Goal: Task Accomplishment & Management: Use online tool/utility

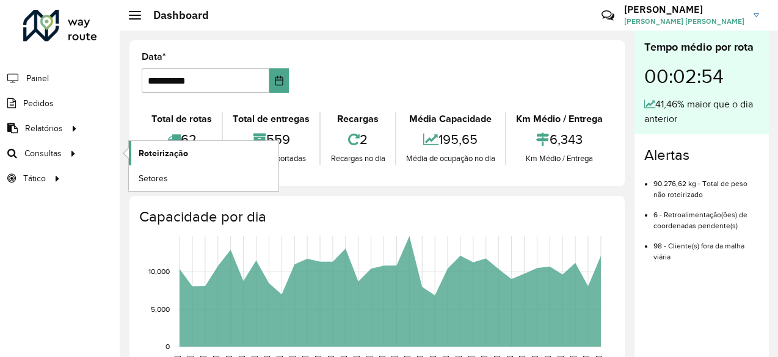
click at [170, 153] on span "Roteirização" at bounding box center [163, 153] width 49 height 13
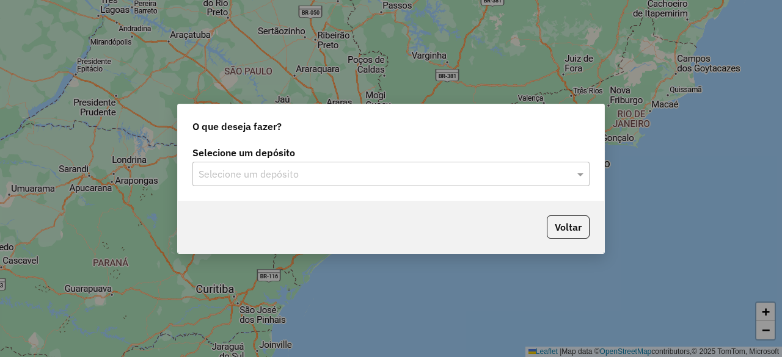
click at [335, 175] on input "text" at bounding box center [379, 174] width 360 height 15
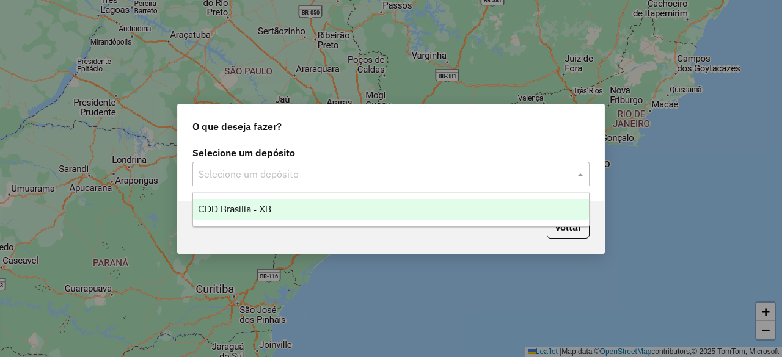
click at [313, 215] on div "CDD Brasilia - XB" at bounding box center [390, 209] width 395 height 21
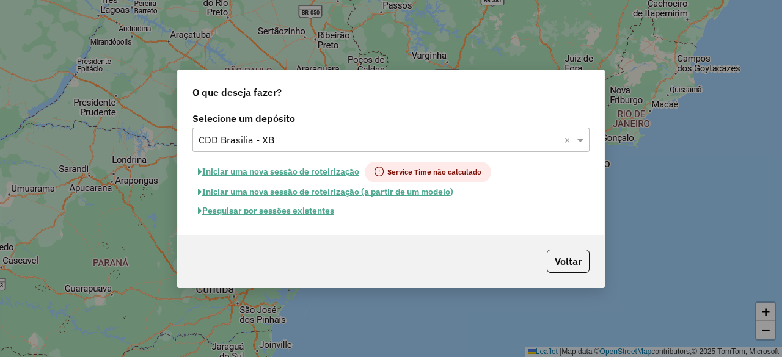
click at [387, 174] on span "Service Time não calculado" at bounding box center [428, 172] width 126 height 21
click at [301, 214] on button "Pesquisar por sessões existentes" at bounding box center [265, 211] width 147 height 19
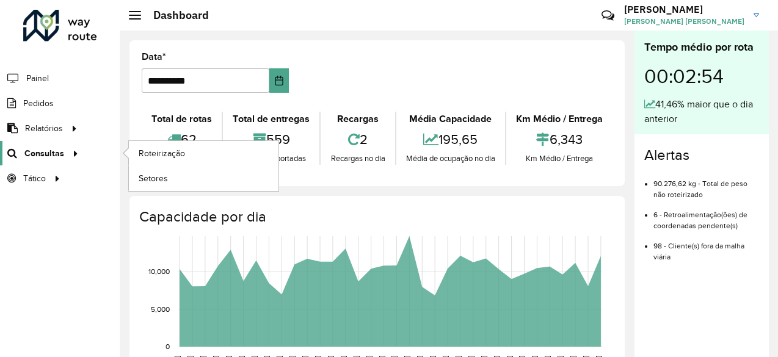
click at [45, 147] on span "Consultas" at bounding box center [44, 153] width 40 height 13
click at [163, 153] on span "Roteirização" at bounding box center [163, 153] width 49 height 13
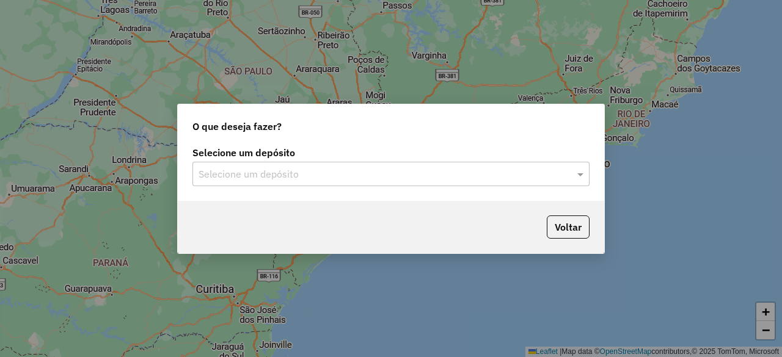
click at [282, 174] on input "text" at bounding box center [379, 174] width 360 height 15
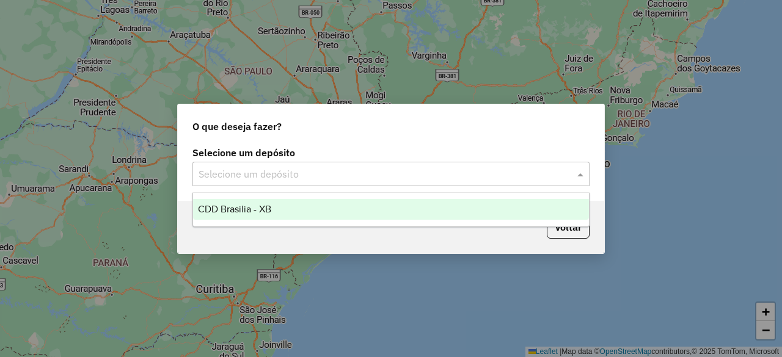
click at [257, 213] on span "CDD Brasilia - XB" at bounding box center [234, 209] width 73 height 10
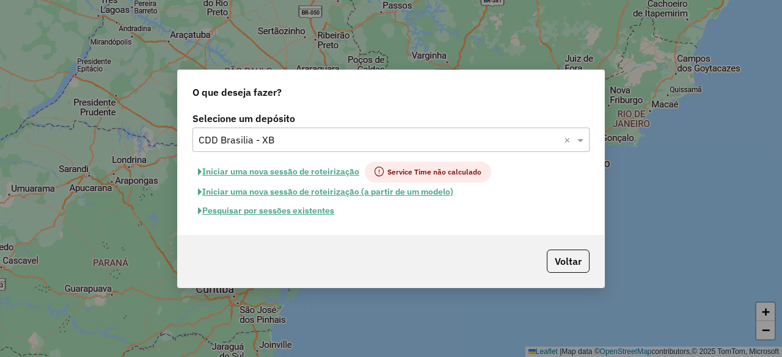
click at [307, 213] on button "Pesquisar por sessões existentes" at bounding box center [265, 211] width 147 height 19
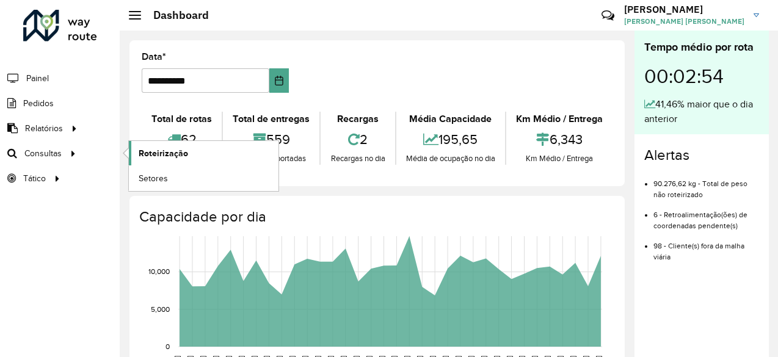
click at [164, 153] on span "Roteirização" at bounding box center [163, 153] width 49 height 13
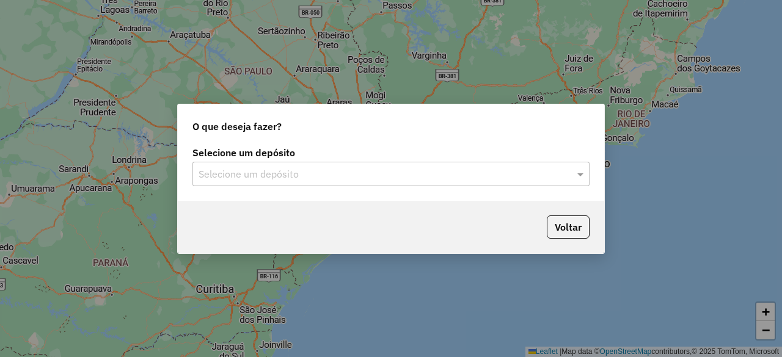
click at [356, 181] on div "Selecione um depósito" at bounding box center [390, 174] width 397 height 24
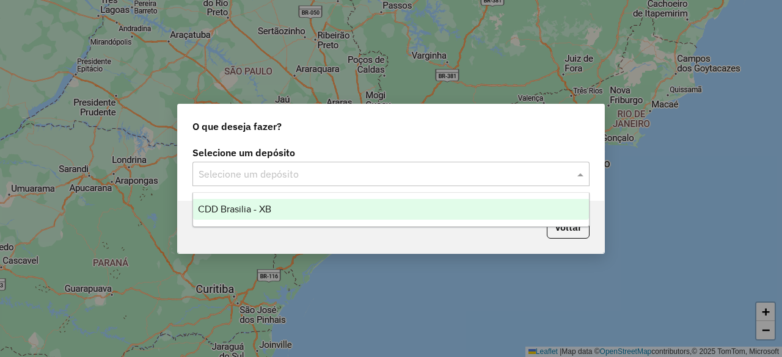
click at [320, 213] on div "CDD Brasilia - XB" at bounding box center [390, 209] width 395 height 21
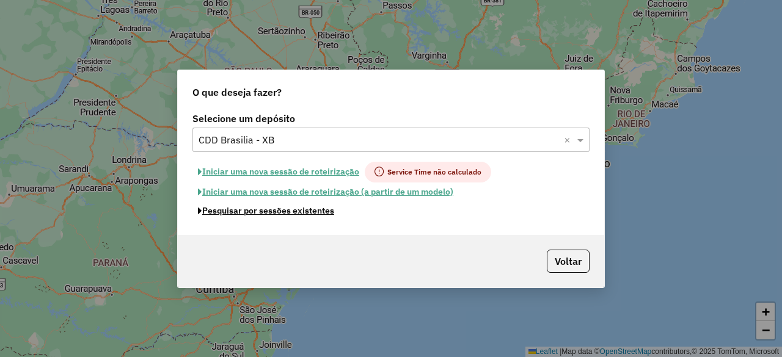
click at [301, 214] on button "Pesquisar por sessões existentes" at bounding box center [265, 211] width 147 height 19
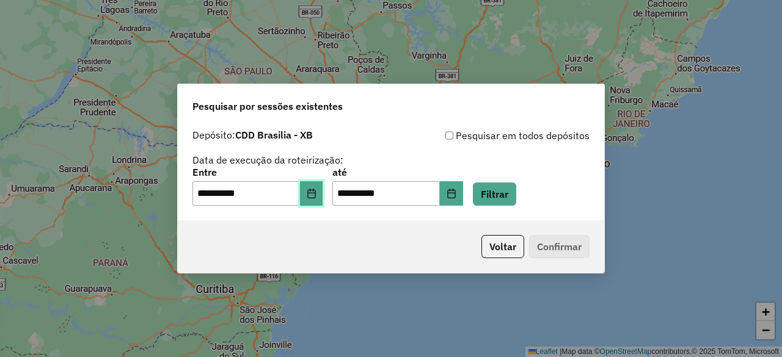
click at [316, 196] on icon "Choose Date" at bounding box center [312, 194] width 10 height 10
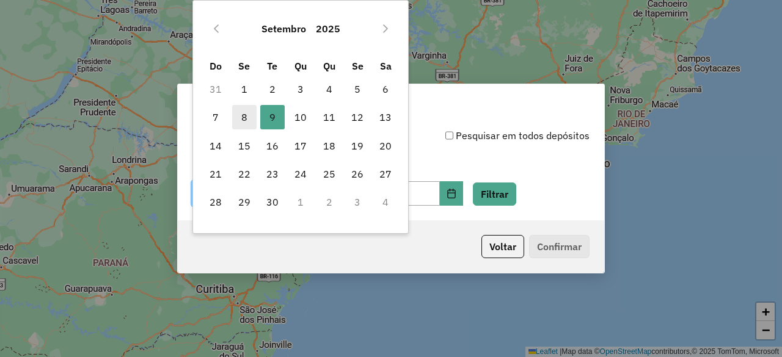
click at [246, 116] on span "8" at bounding box center [244, 117] width 24 height 24
type input "**********"
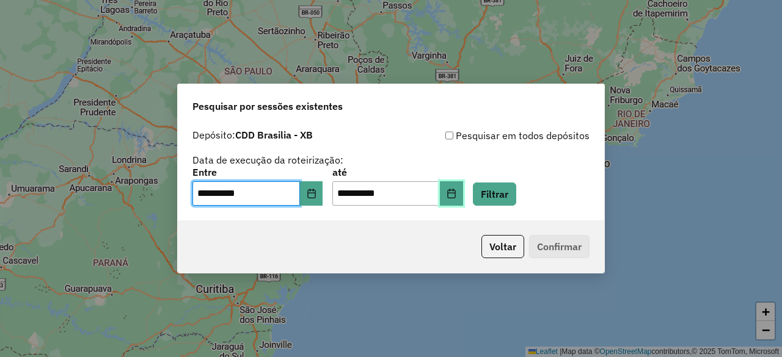
click at [456, 194] on icon "Choose Date" at bounding box center [452, 194] width 10 height 10
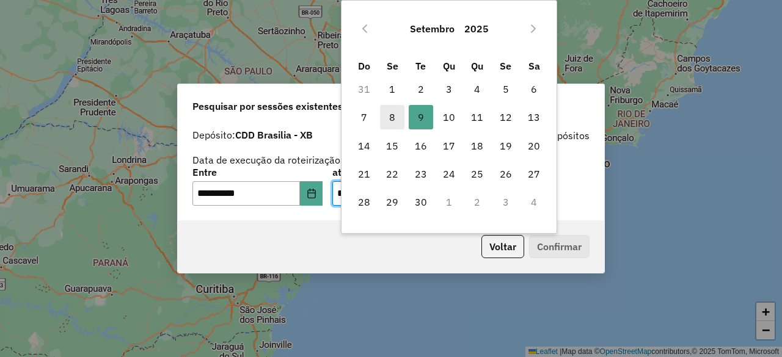
click at [393, 114] on span "8" at bounding box center [392, 117] width 24 height 24
type input "**********"
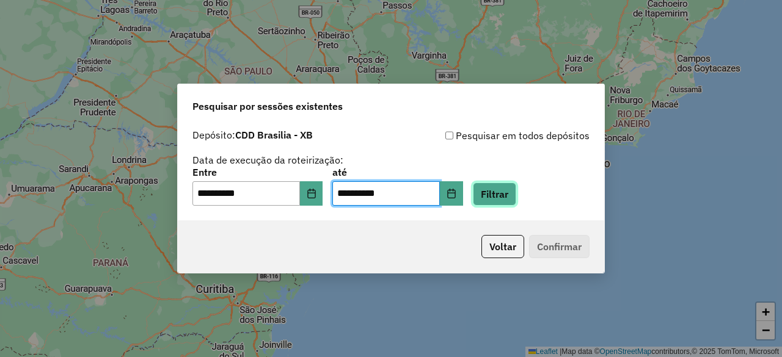
click at [516, 200] on button "Filtrar" at bounding box center [494, 194] width 43 height 23
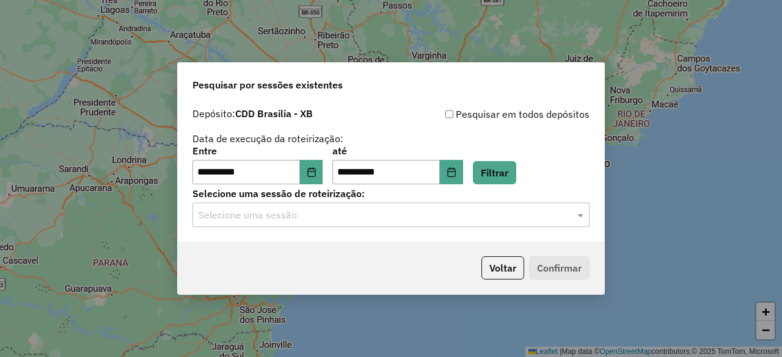
click at [377, 205] on div "Selecione uma sessão" at bounding box center [390, 215] width 397 height 24
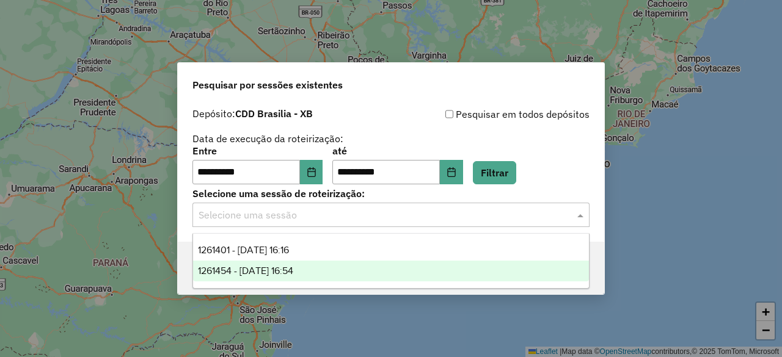
click at [293, 272] on span "1261454 - 08/09/2025 16:54" at bounding box center [245, 271] width 95 height 10
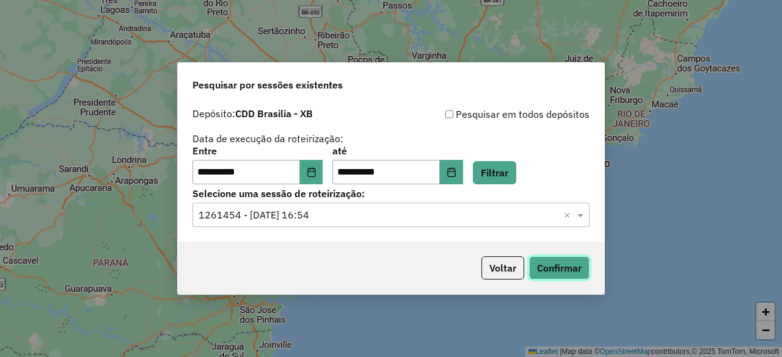
click at [569, 271] on button "Confirmar" at bounding box center [559, 268] width 60 height 23
click at [299, 29] on div "**********" at bounding box center [391, 178] width 782 height 357
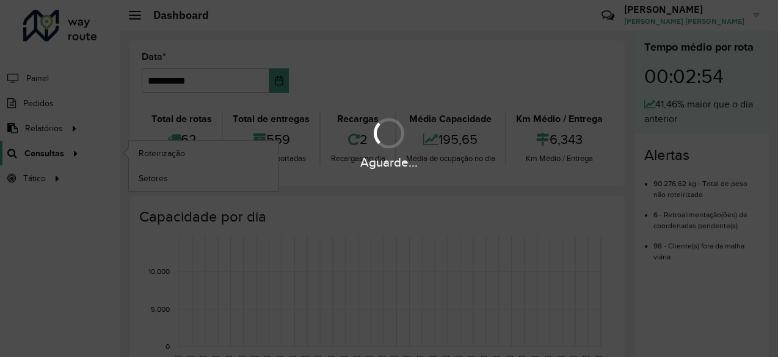
click at [53, 154] on hb-app "**********" at bounding box center [389, 178] width 778 height 357
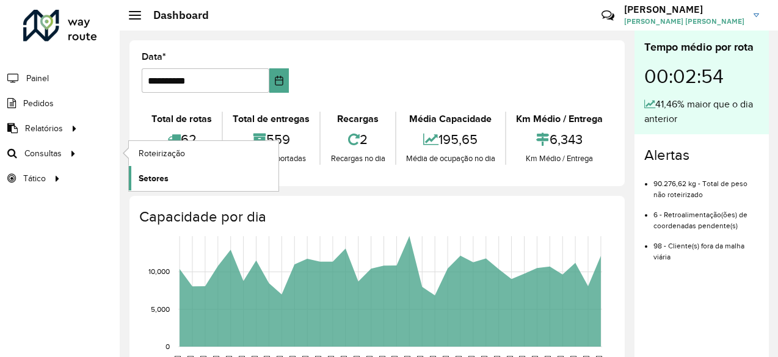
click at [157, 177] on span "Setores" at bounding box center [154, 178] width 30 height 13
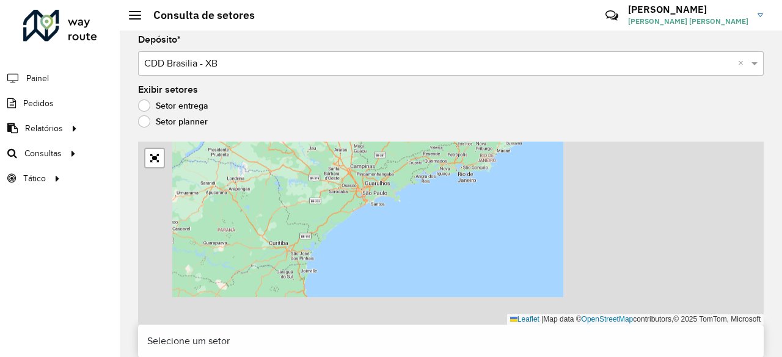
scroll to position [3, 0]
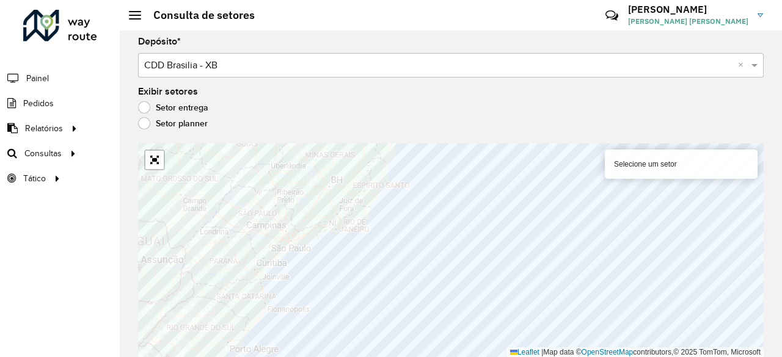
click at [333, 51] on div "Depósito * Selecione um depósito × CDD Brasilia - XB ×" at bounding box center [451, 57] width 626 height 40
click at [323, 67] on input "text" at bounding box center [438, 66] width 589 height 15
click at [148, 124] on label "Setor planner" at bounding box center [173, 123] width 70 height 12
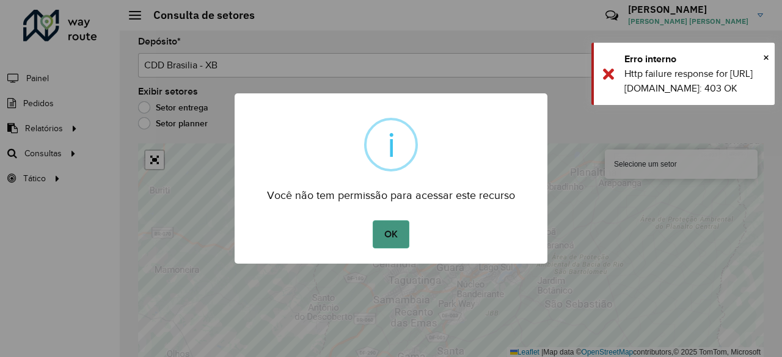
click at [385, 228] on button "OK" at bounding box center [391, 235] width 36 height 28
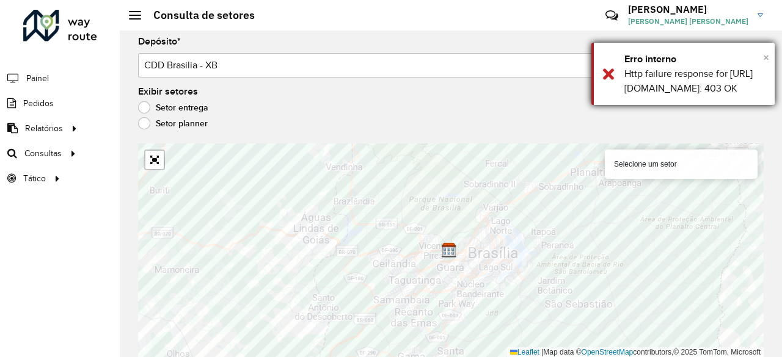
click at [766, 59] on span "×" at bounding box center [766, 57] width 6 height 13
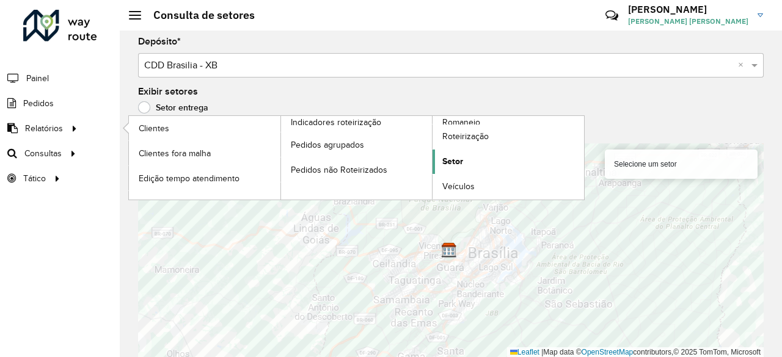
click at [458, 160] on span "Setor" at bounding box center [452, 161] width 21 height 13
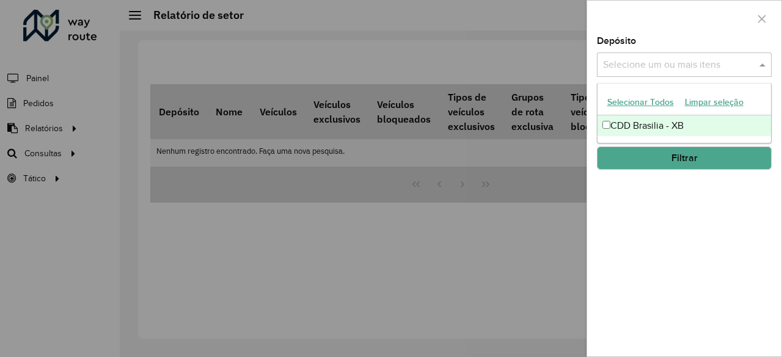
click at [676, 70] on input "text" at bounding box center [678, 65] width 156 height 15
click at [668, 189] on div "Depósito Selecione um ou mais itens CDD Brasilia - XB × × Grupo de Depósito Sel…" at bounding box center [684, 197] width 194 height 320
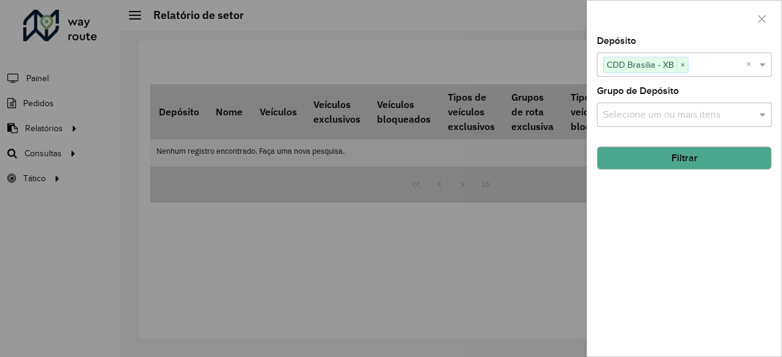
click at [684, 117] on input "text" at bounding box center [678, 115] width 156 height 15
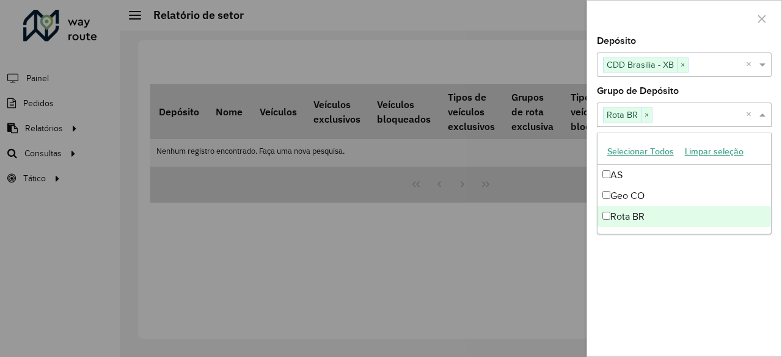
click at [649, 244] on div "Depósito Selecione um ou mais itens CDD Brasilia - XB × × Grupo de Depósito Sel…" at bounding box center [684, 197] width 194 height 320
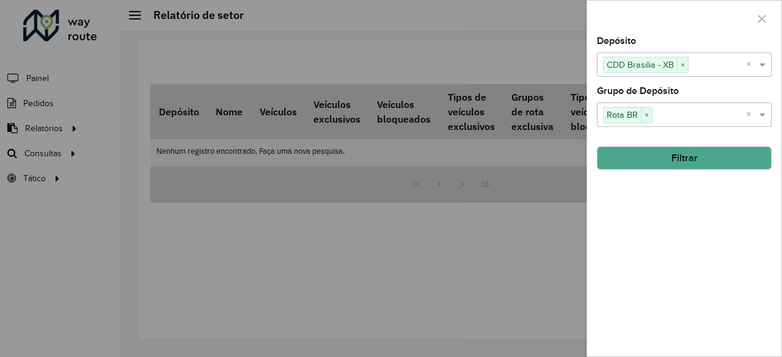
click at [696, 162] on button "Filtrar" at bounding box center [684, 158] width 175 height 23
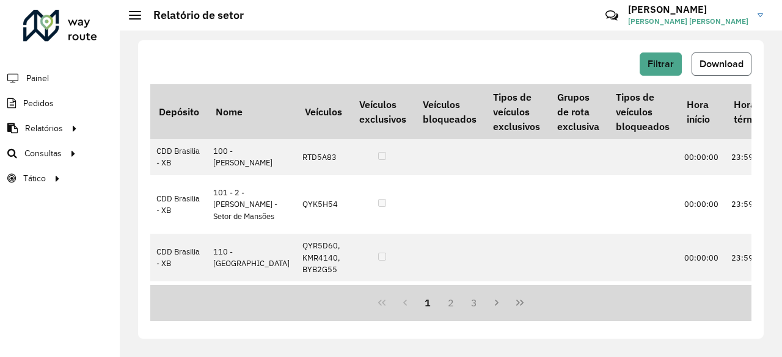
click at [723, 65] on span "Download" at bounding box center [722, 64] width 44 height 10
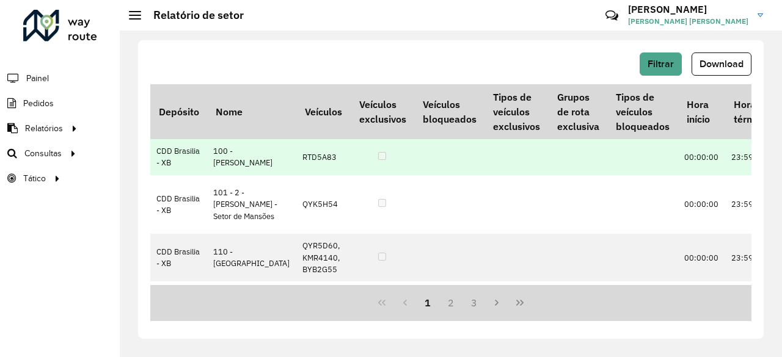
drag, startPoint x: 356, startPoint y: 179, endPoint x: 332, endPoint y: 174, distance: 23.7
click at [356, 175] on td at bounding box center [383, 156] width 64 height 35
click at [296, 175] on td "RTD5A83" at bounding box center [323, 156] width 54 height 35
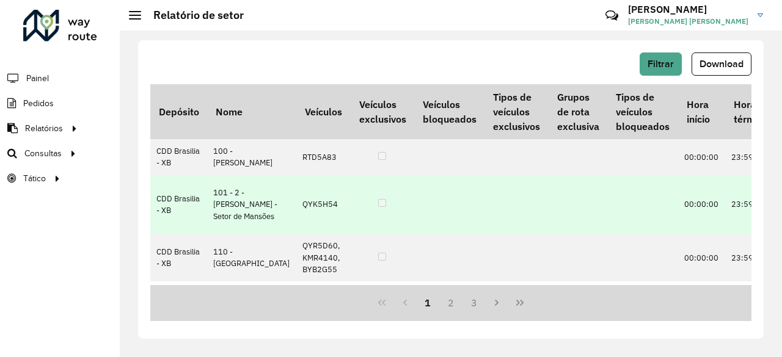
click at [296, 235] on td "QYK5H54" at bounding box center [323, 204] width 54 height 59
click at [233, 235] on td "101 - 2 - Sobradinho II - Setor de Mansões" at bounding box center [251, 204] width 89 height 59
click at [327, 233] on td "QYK5H54" at bounding box center [323, 204] width 54 height 59
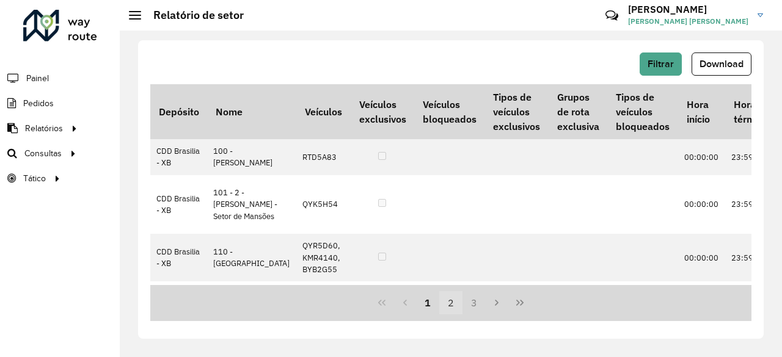
click at [450, 306] on button "2" at bounding box center [450, 302] width 23 height 23
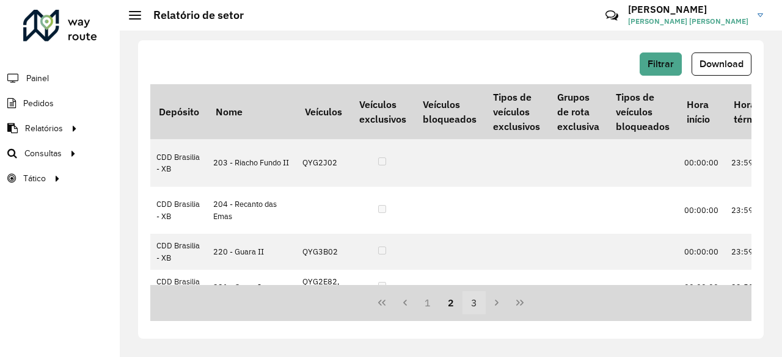
click at [477, 299] on button "3" at bounding box center [473, 302] width 23 height 23
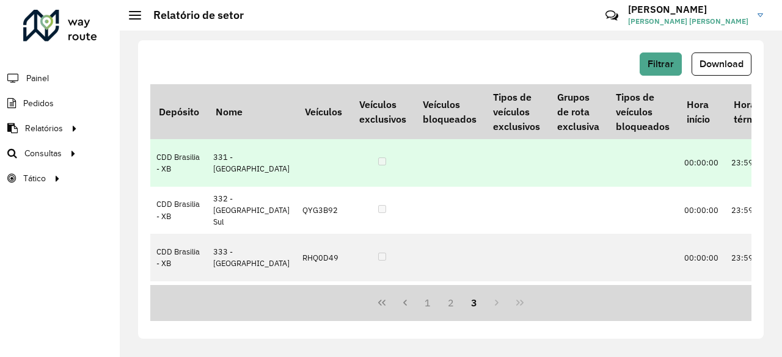
click at [237, 152] on td "331 - Santa Maria" at bounding box center [251, 163] width 89 height 48
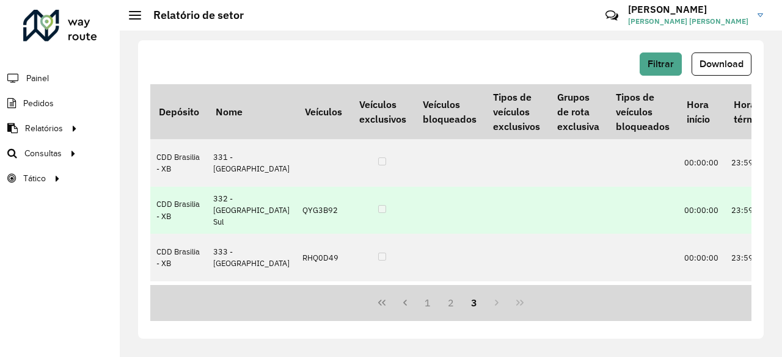
click at [296, 222] on td "QYG3B92" at bounding box center [323, 211] width 54 height 48
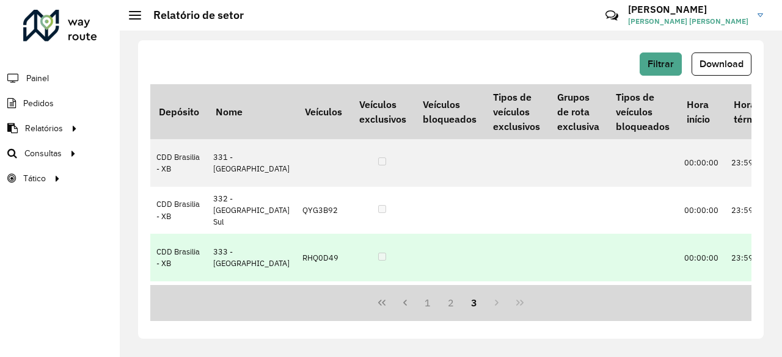
drag, startPoint x: 608, startPoint y: 244, endPoint x: 635, endPoint y: 251, distance: 27.9
click at [608, 243] on td at bounding box center [642, 258] width 70 height 48
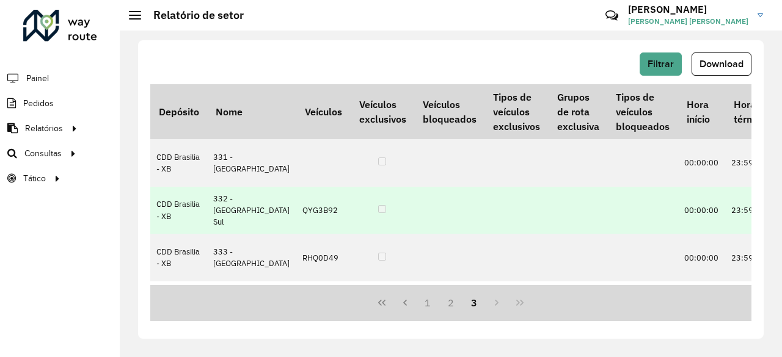
click at [678, 232] on td "00:00:00" at bounding box center [701, 211] width 47 height 48
click at [678, 226] on td "00:00:00" at bounding box center [701, 211] width 47 height 48
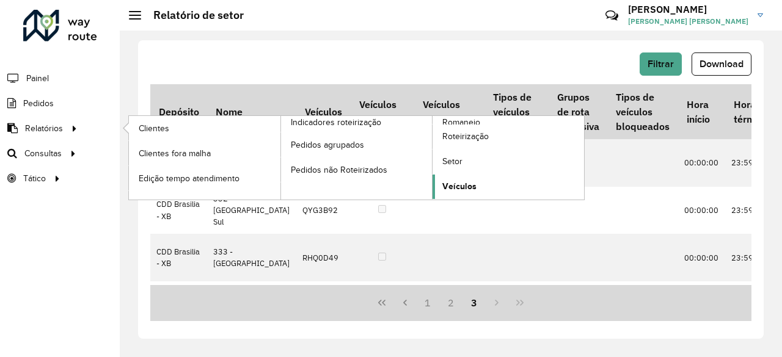
click at [467, 188] on span "Veículos" at bounding box center [459, 186] width 34 height 13
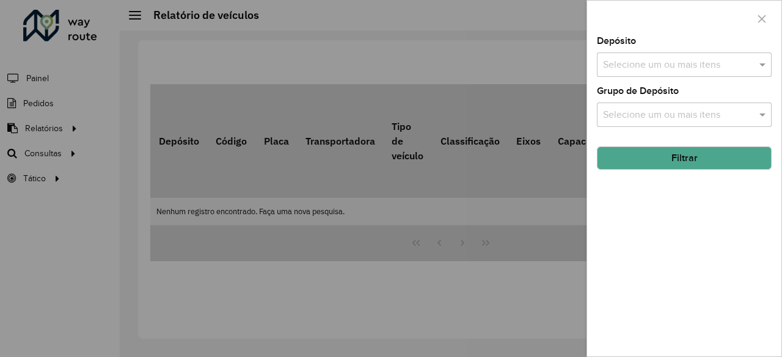
click at [712, 64] on input "text" at bounding box center [678, 65] width 156 height 15
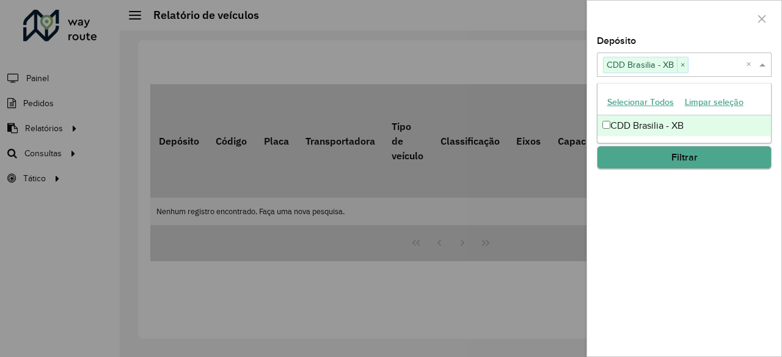
drag, startPoint x: 640, startPoint y: 195, endPoint x: 637, endPoint y: 154, distance: 41.1
click at [640, 195] on div "Depósito Selecione um ou mais itens CDD Brasilia - XB × × Grupo de Depósito Sel…" at bounding box center [684, 197] width 194 height 320
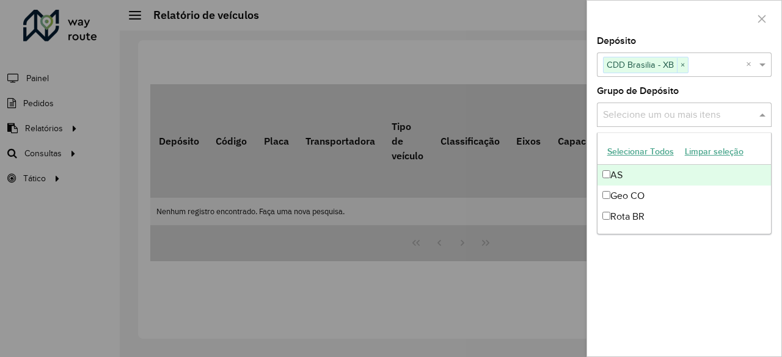
click at [656, 113] on input "text" at bounding box center [678, 115] width 156 height 15
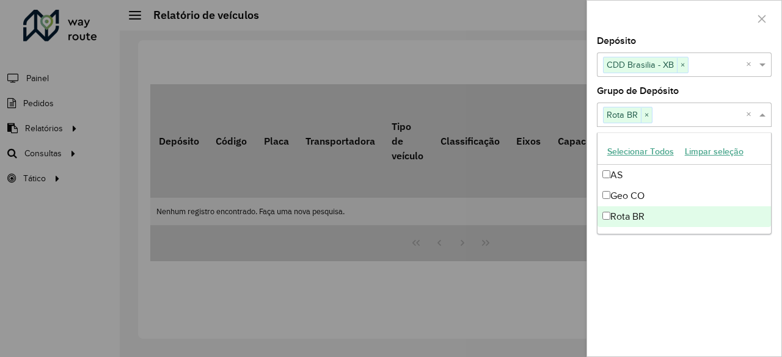
click at [646, 271] on div "Depósito Selecione um ou mais itens CDD Brasilia - XB × × Grupo de Depósito Sel…" at bounding box center [684, 197] width 194 height 320
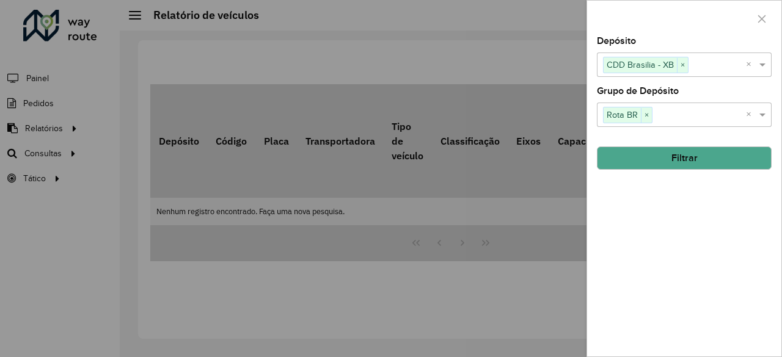
click at [675, 161] on button "Filtrar" at bounding box center [684, 158] width 175 height 23
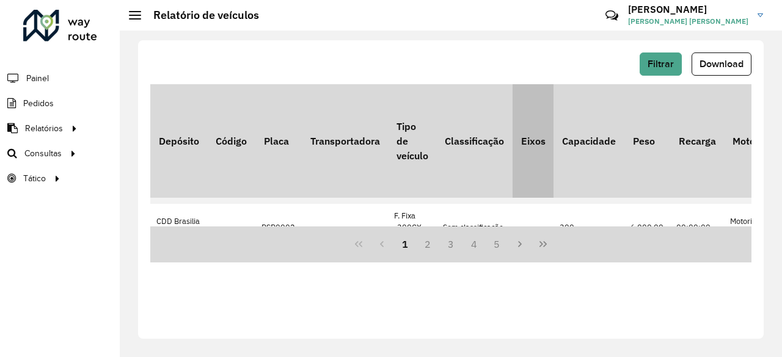
scroll to position [61, 0]
